Goal: Transaction & Acquisition: Book appointment/travel/reservation

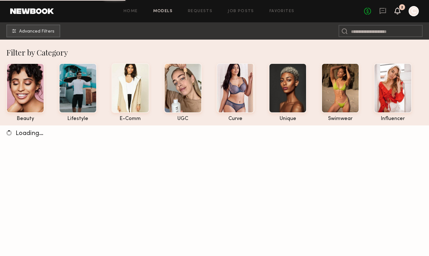
click at [396, 10] on icon at bounding box center [397, 10] width 5 height 4
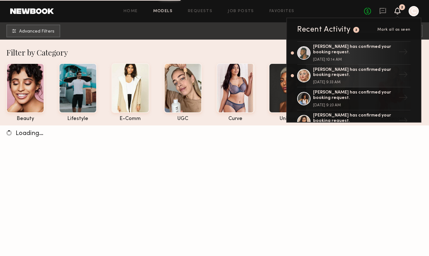
click at [396, 10] on icon at bounding box center [397, 10] width 5 height 4
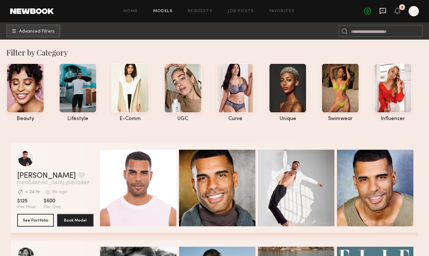
click at [382, 12] on icon at bounding box center [382, 10] width 7 height 7
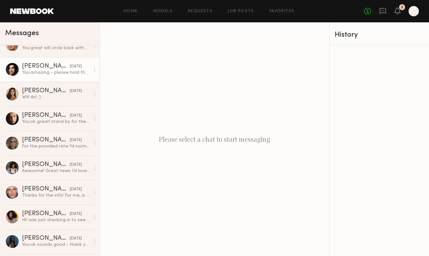
scroll to position [63, 0]
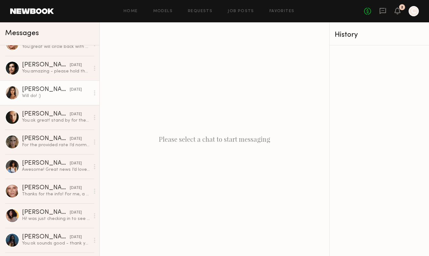
click at [51, 90] on div "[PERSON_NAME]" at bounding box center [46, 89] width 48 height 6
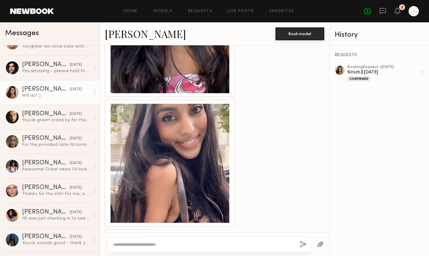
scroll to position [344, 0]
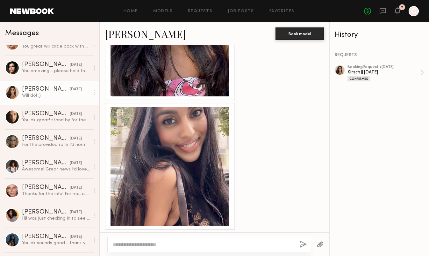
click at [133, 32] on link "Natasha W." at bounding box center [145, 34] width 81 height 14
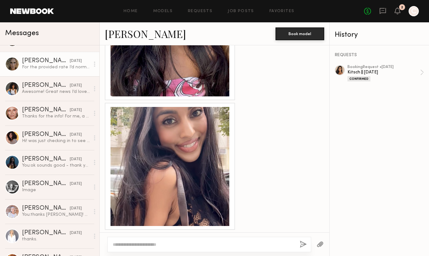
scroll to position [0, 0]
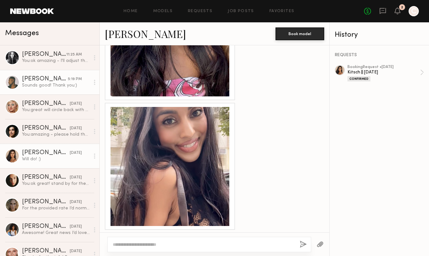
click at [38, 73] on link "Kenyon W. 5:19 PM Sounds good! Thank you:)" at bounding box center [49, 82] width 99 height 25
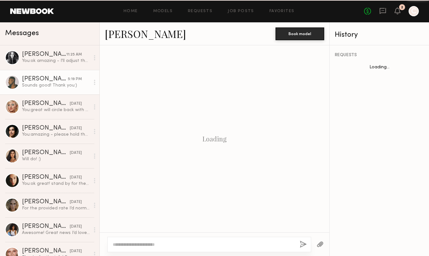
scroll to position [430, 0]
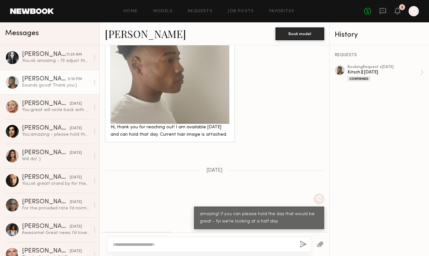
click at [117, 33] on link "Kenyon W." at bounding box center [145, 34] width 81 height 14
click at [127, 35] on link "Kenyon W." at bounding box center [145, 34] width 81 height 14
click at [403, 9] on div "3" at bounding box center [402, 8] width 2 height 4
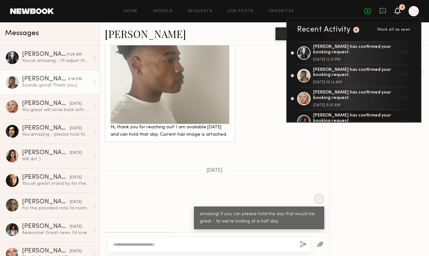
click at [397, 10] on icon at bounding box center [397, 10] width 5 height 4
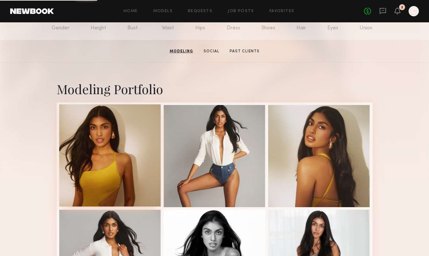
click at [122, 147] on div at bounding box center [110, 155] width 102 height 102
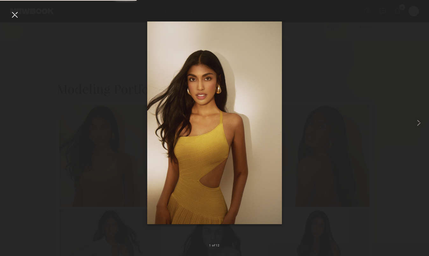
scroll to position [83, 0]
click at [14, 12] on div at bounding box center [15, 15] width 10 height 10
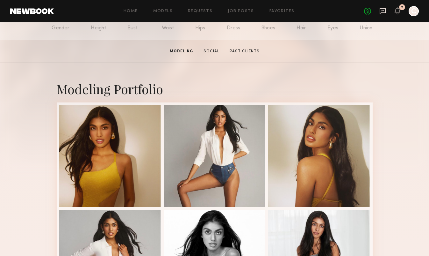
click at [380, 13] on icon at bounding box center [383, 11] width 6 height 6
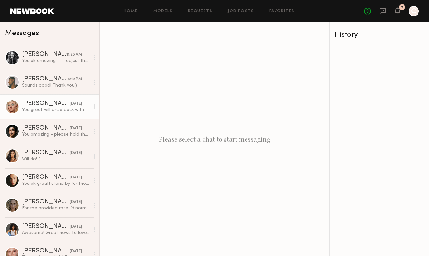
click at [51, 105] on div "Gabija G." at bounding box center [46, 103] width 48 height 6
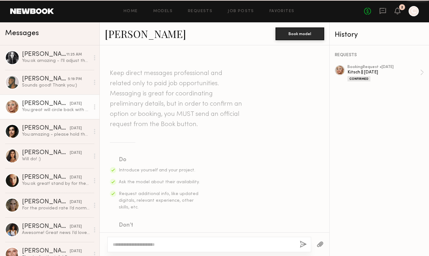
scroll to position [608, 0]
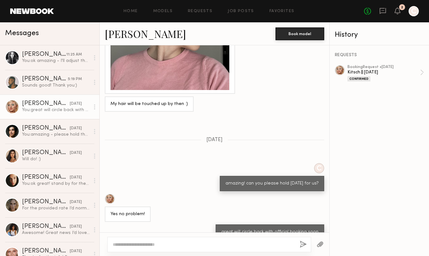
click at [132, 33] on link "Gabija G." at bounding box center [145, 34] width 81 height 14
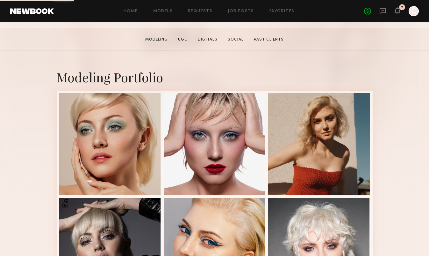
scroll to position [96, 0]
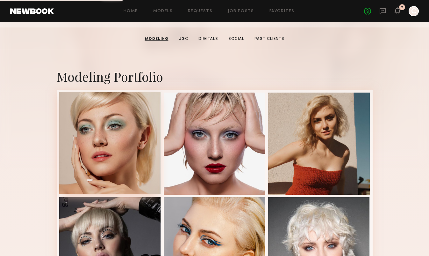
click at [117, 141] on div at bounding box center [110, 143] width 102 height 102
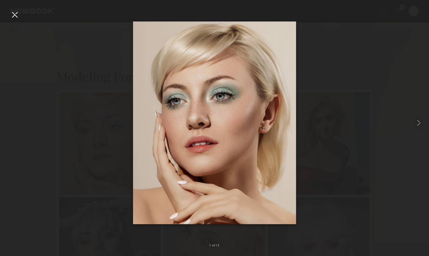
click at [17, 16] on div at bounding box center [15, 15] width 10 height 10
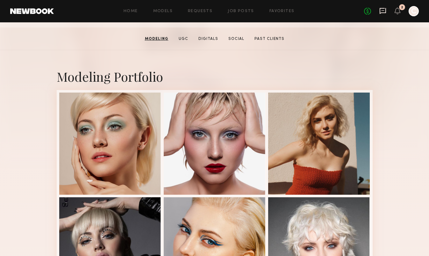
click at [384, 14] on icon at bounding box center [382, 10] width 7 height 7
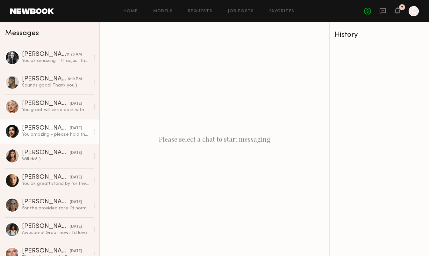
click at [54, 132] on div "You: amazing - please hold the day for us - we'll reach out with scheduling sho…" at bounding box center [56, 134] width 68 height 6
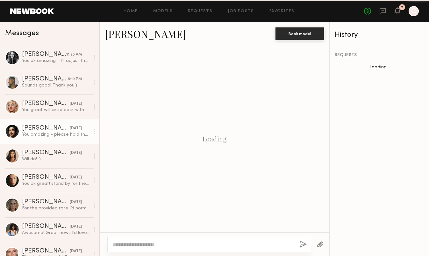
scroll to position [564, 0]
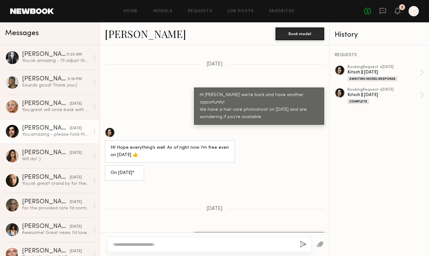
click at [131, 34] on link "[PERSON_NAME]" at bounding box center [145, 34] width 81 height 14
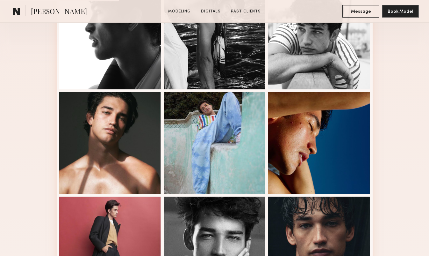
scroll to position [222, 0]
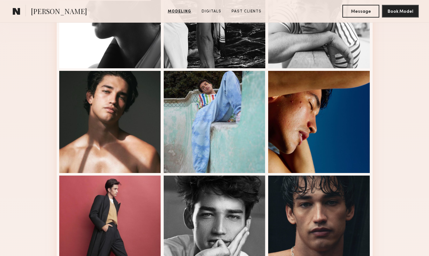
click at [127, 90] on div at bounding box center [110, 122] width 102 height 102
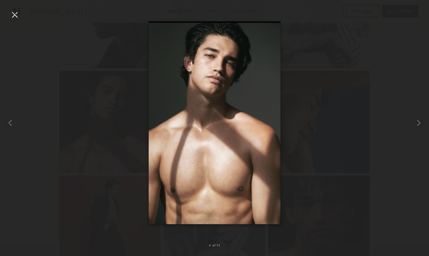
click at [96, 112] on div at bounding box center [214, 122] width 429 height 225
click at [18, 14] on div at bounding box center [15, 15] width 10 height 10
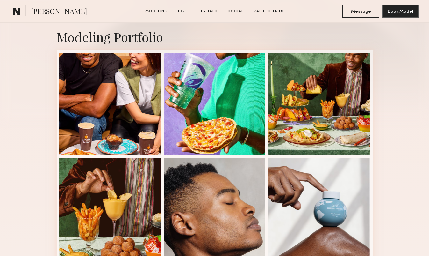
scroll to position [150, 0]
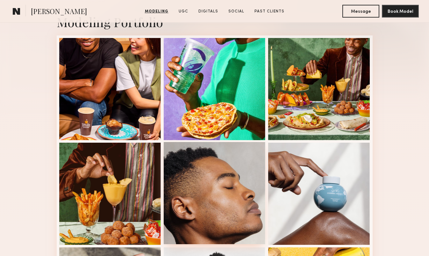
click at [184, 172] on div at bounding box center [215, 193] width 102 height 102
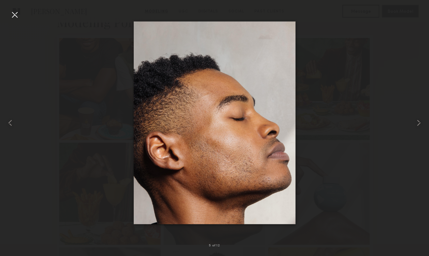
click at [86, 63] on div at bounding box center [214, 122] width 429 height 225
click at [14, 12] on div at bounding box center [15, 15] width 10 height 10
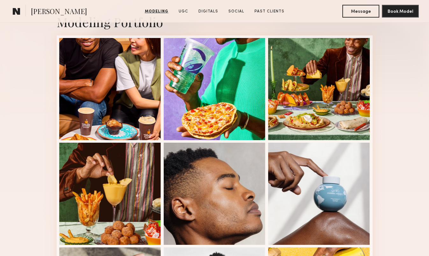
click at [21, 12] on link at bounding box center [16, 11] width 13 height 13
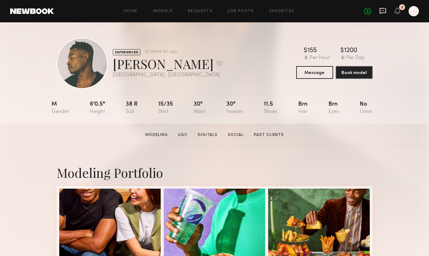
click at [384, 8] on icon at bounding box center [383, 11] width 6 height 6
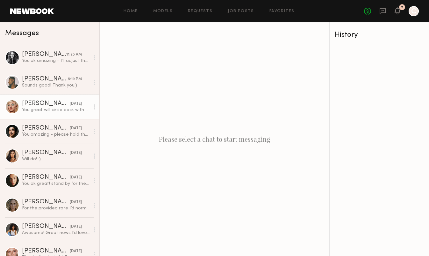
click at [25, 110] on div "You: great will circle back with official booking soon" at bounding box center [56, 110] width 68 height 6
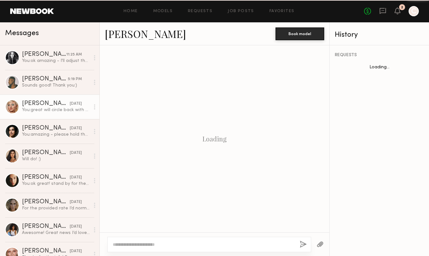
scroll to position [608, 0]
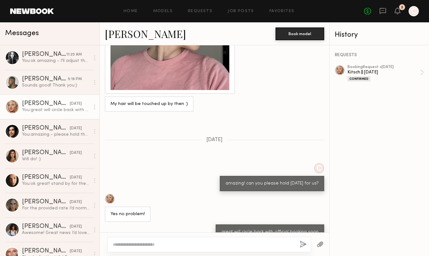
click at [122, 36] on link "[PERSON_NAME]" at bounding box center [145, 34] width 81 height 14
